Goal: Download file/media

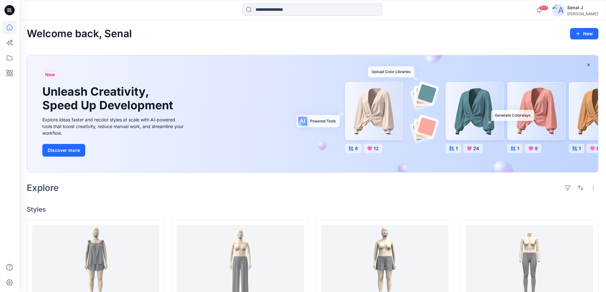
scroll to position [868, 0]
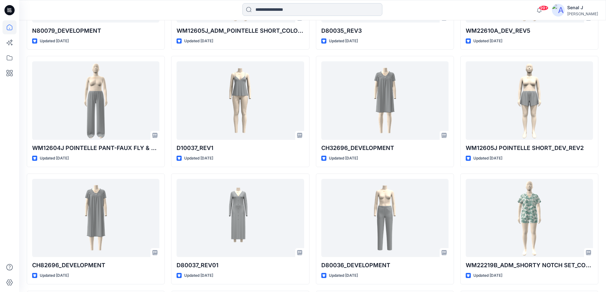
click at [273, 12] on input at bounding box center [312, 9] width 140 height 13
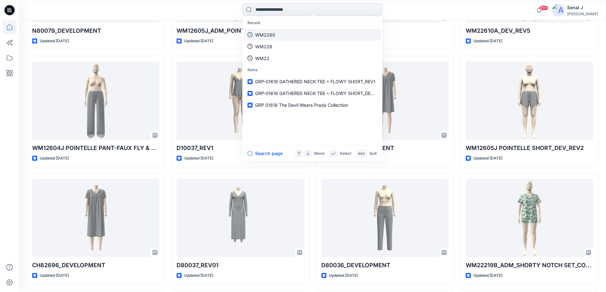
click at [285, 36] on link "WM2260" at bounding box center [311, 35] width 137 height 12
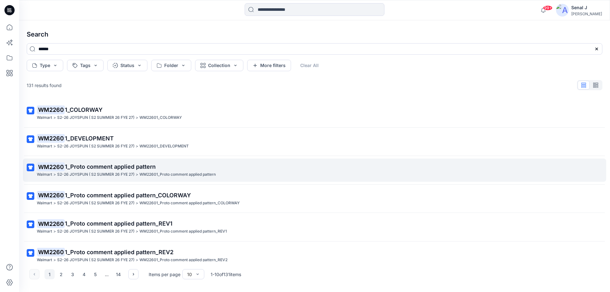
click at [105, 168] on span "1_Proto comment applied pattern" at bounding box center [110, 166] width 91 height 7
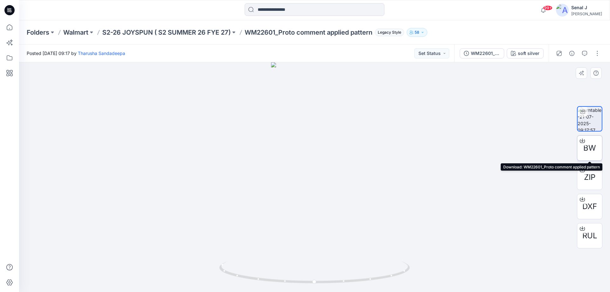
click at [596, 144] on span "BW" at bounding box center [590, 147] width 13 height 11
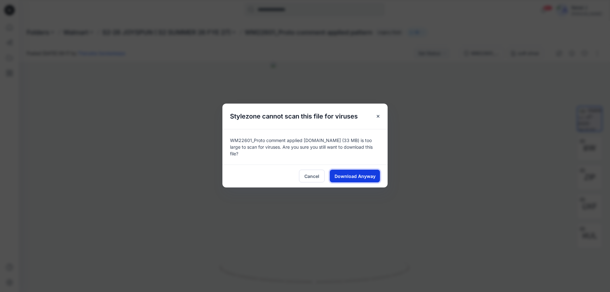
click at [356, 178] on button "Download Anyway" at bounding box center [355, 176] width 50 height 13
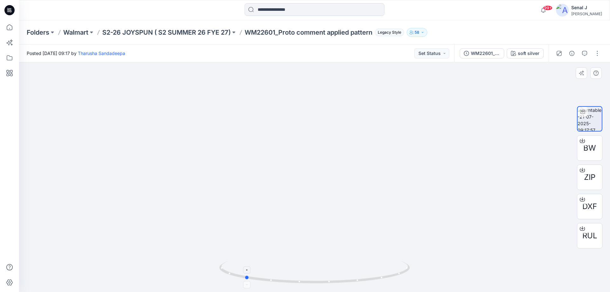
drag, startPoint x: 373, startPoint y: 282, endPoint x: 304, endPoint y: 273, distance: 70.4
click at [304, 273] on icon at bounding box center [315, 273] width 192 height 24
drag, startPoint x: 365, startPoint y: 284, endPoint x: 340, endPoint y: 277, distance: 25.4
click at [346, 283] on icon at bounding box center [315, 273] width 192 height 24
click at [41, 174] on div at bounding box center [314, 177] width 591 height 230
